Goal: Transaction & Acquisition: Download file/media

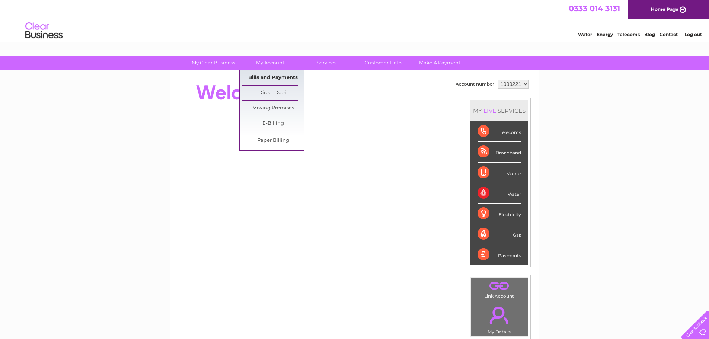
click at [261, 74] on link "Bills and Payments" at bounding box center [272, 77] width 61 height 15
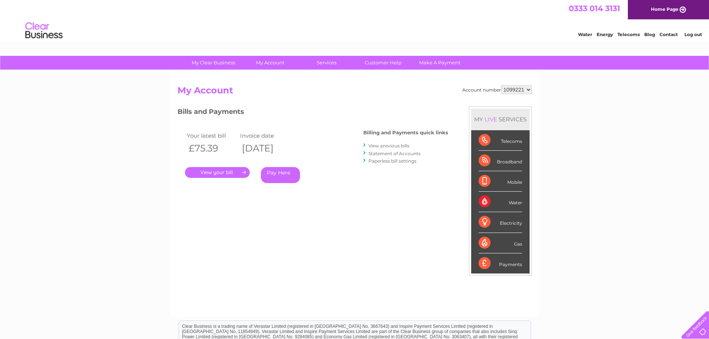
click at [391, 147] on link "View previous bills" at bounding box center [389, 146] width 41 height 6
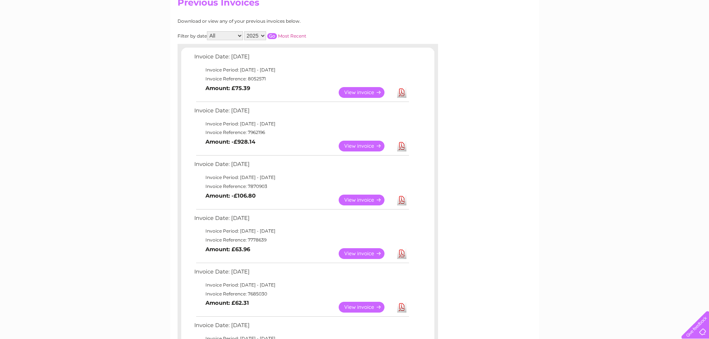
scroll to position [74, 0]
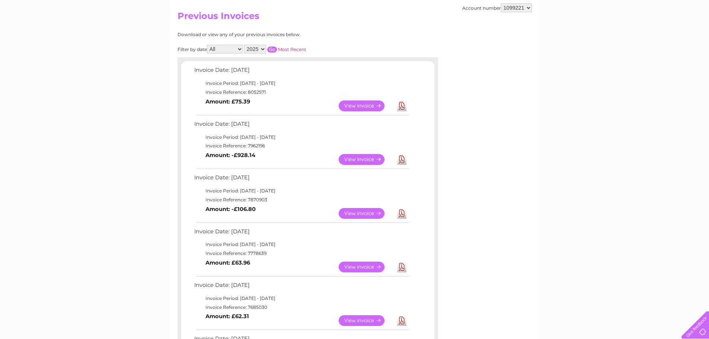
click at [354, 267] on link "View" at bounding box center [366, 267] width 55 height 11
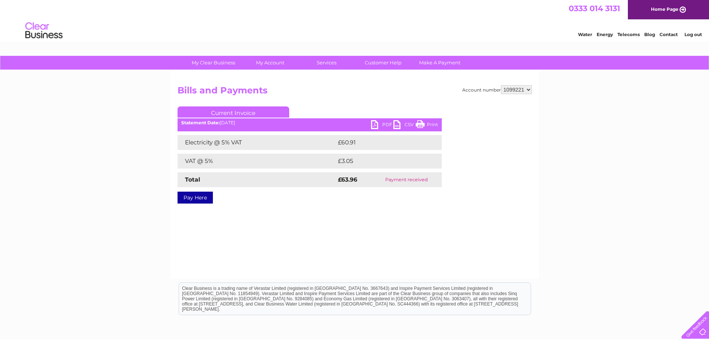
click at [388, 124] on link "PDF" at bounding box center [382, 125] width 22 height 11
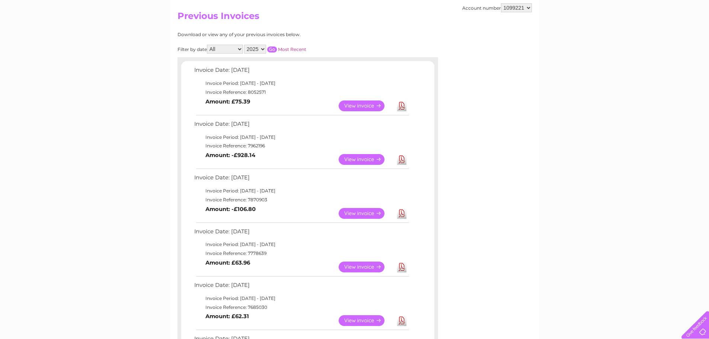
click at [359, 213] on link "View" at bounding box center [366, 213] width 55 height 11
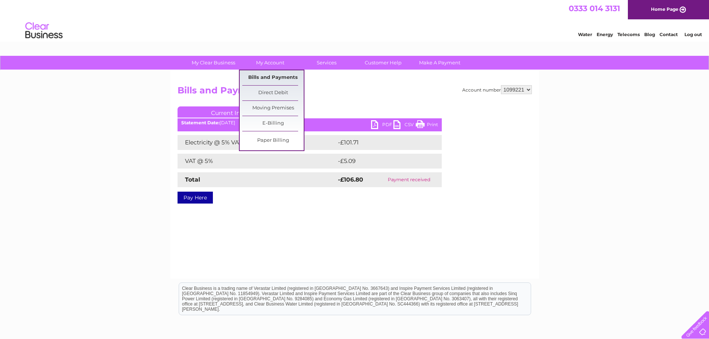
click at [263, 78] on link "Bills and Payments" at bounding box center [272, 77] width 61 height 15
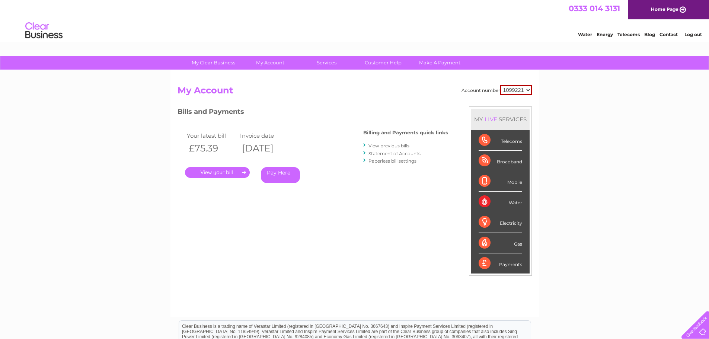
click at [381, 146] on link "View previous bills" at bounding box center [389, 146] width 41 height 6
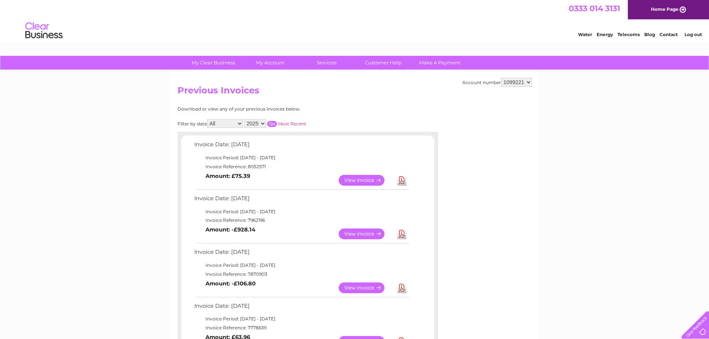
click at [401, 290] on link "Download" at bounding box center [401, 288] width 9 height 11
click at [401, 233] on link "Download" at bounding box center [401, 234] width 9 height 11
click at [403, 235] on link "Download" at bounding box center [401, 234] width 9 height 11
click at [404, 178] on link "Download" at bounding box center [401, 180] width 9 height 11
click at [405, 178] on link "Download" at bounding box center [401, 180] width 9 height 11
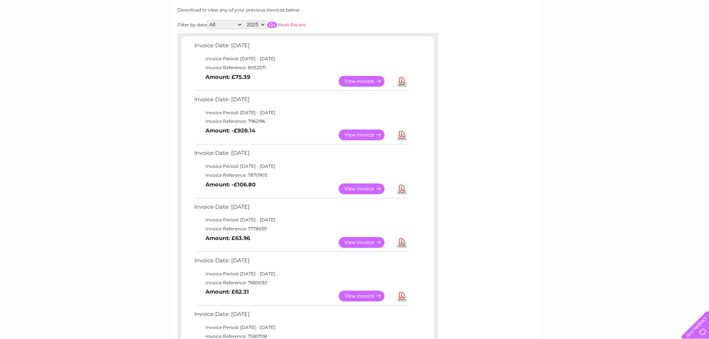
scroll to position [112, 0]
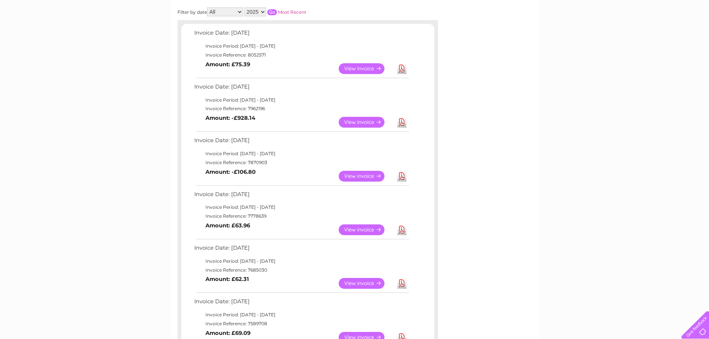
click at [401, 175] on link "Download" at bounding box center [401, 176] width 9 height 11
